Goal: Task Accomplishment & Management: Use online tool/utility

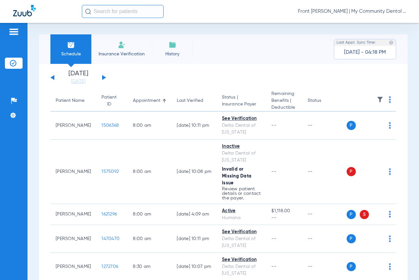
click at [82, 73] on li "[DATE] [DATE]" at bounding box center [78, 77] width 39 height 14
click at [103, 80] on div "[DATE] [DATE] [DATE] [DATE] [DATE] [DATE] [DATE] [DATE] [DATE] [DATE] [DATE] [D…" at bounding box center [78, 77] width 56 height 14
click at [102, 76] on button at bounding box center [104, 77] width 4 height 5
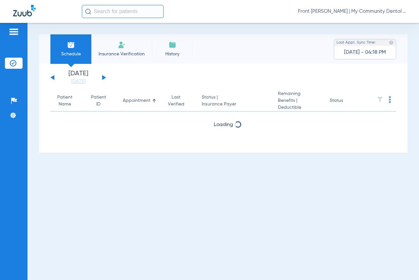
click at [102, 76] on button at bounding box center [104, 77] width 4 height 5
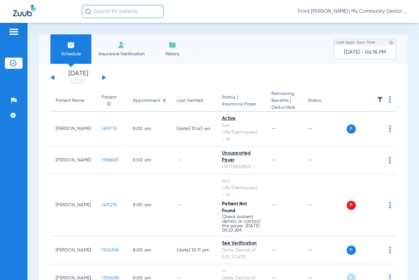
click at [102, 76] on button at bounding box center [104, 77] width 4 height 5
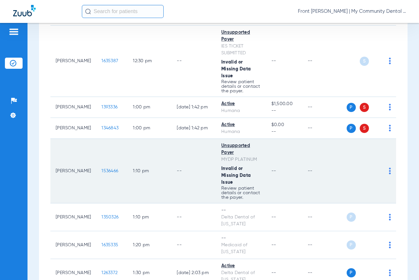
scroll to position [688, 0]
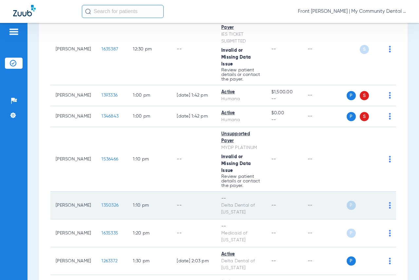
click at [383, 210] on div "P S" at bounding box center [369, 205] width 45 height 9
click at [389, 209] on img at bounding box center [390, 205] width 2 height 7
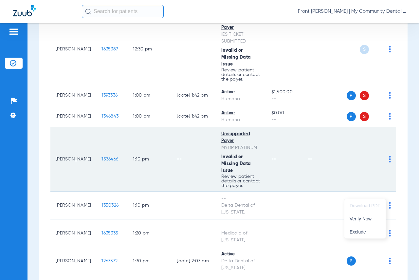
click at [364, 221] on span "Verify Now" at bounding box center [365, 218] width 31 height 5
